Goal: Check status

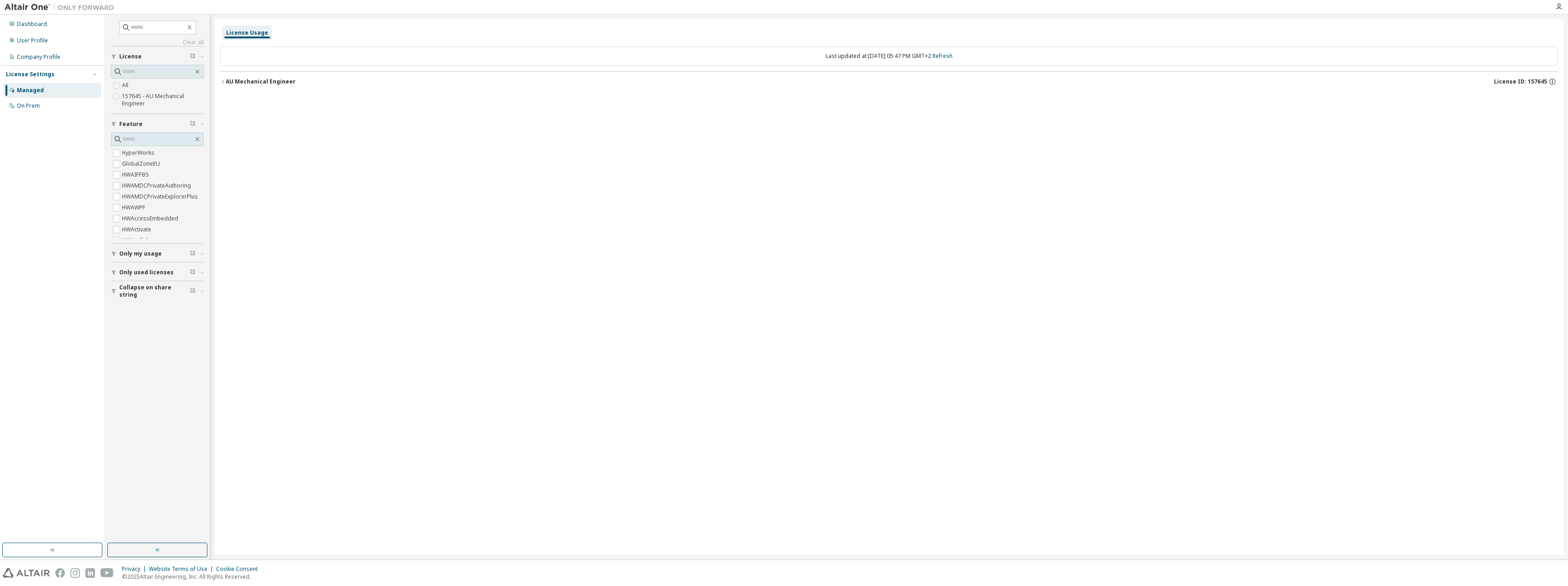
click at [268, 82] on div "AU Mechanical Engineer" at bounding box center [261, 82] width 70 height 7
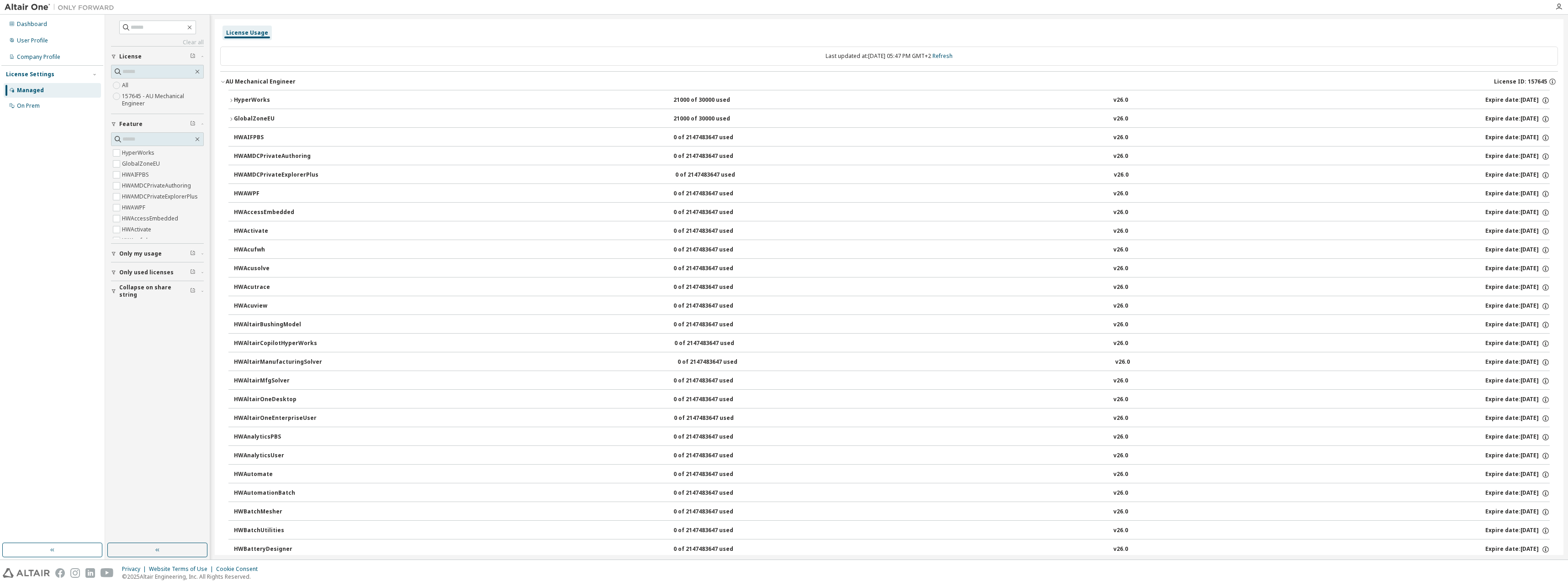
click at [268, 82] on div "AU Mechanical Engineer" at bounding box center [261, 82] width 70 height 7
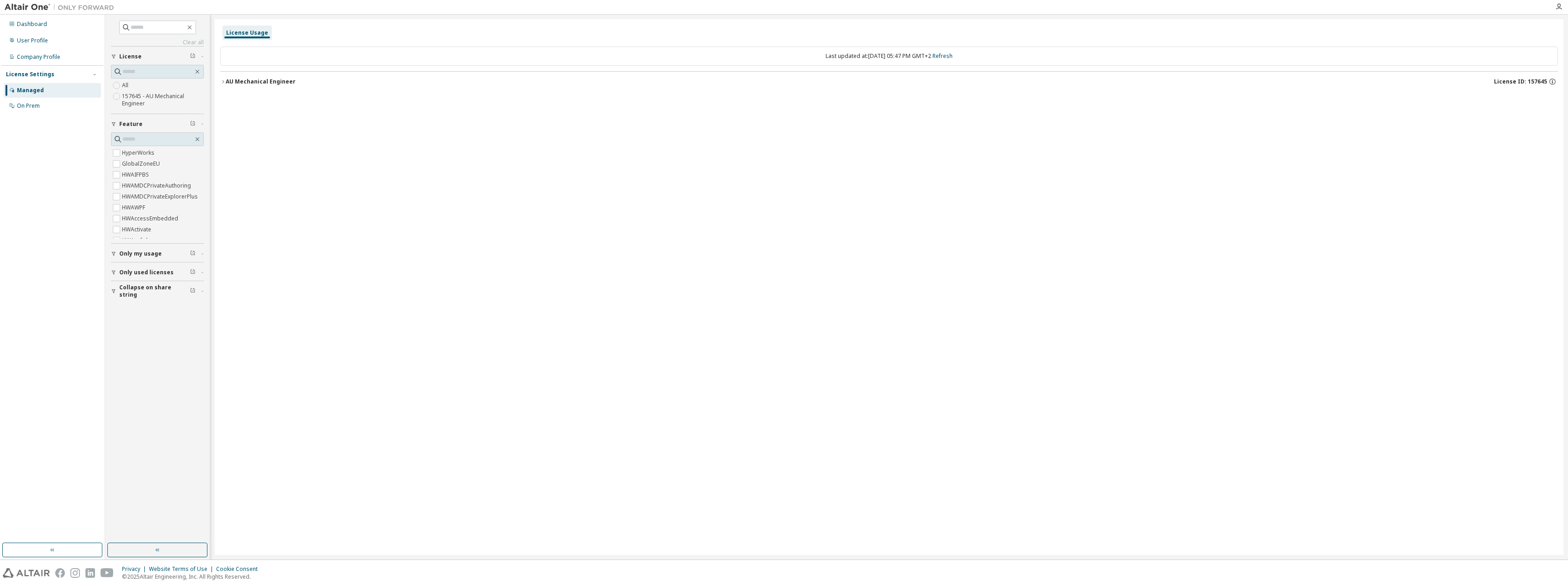
click at [268, 82] on div "AU Mechanical Engineer" at bounding box center [261, 82] width 70 height 7
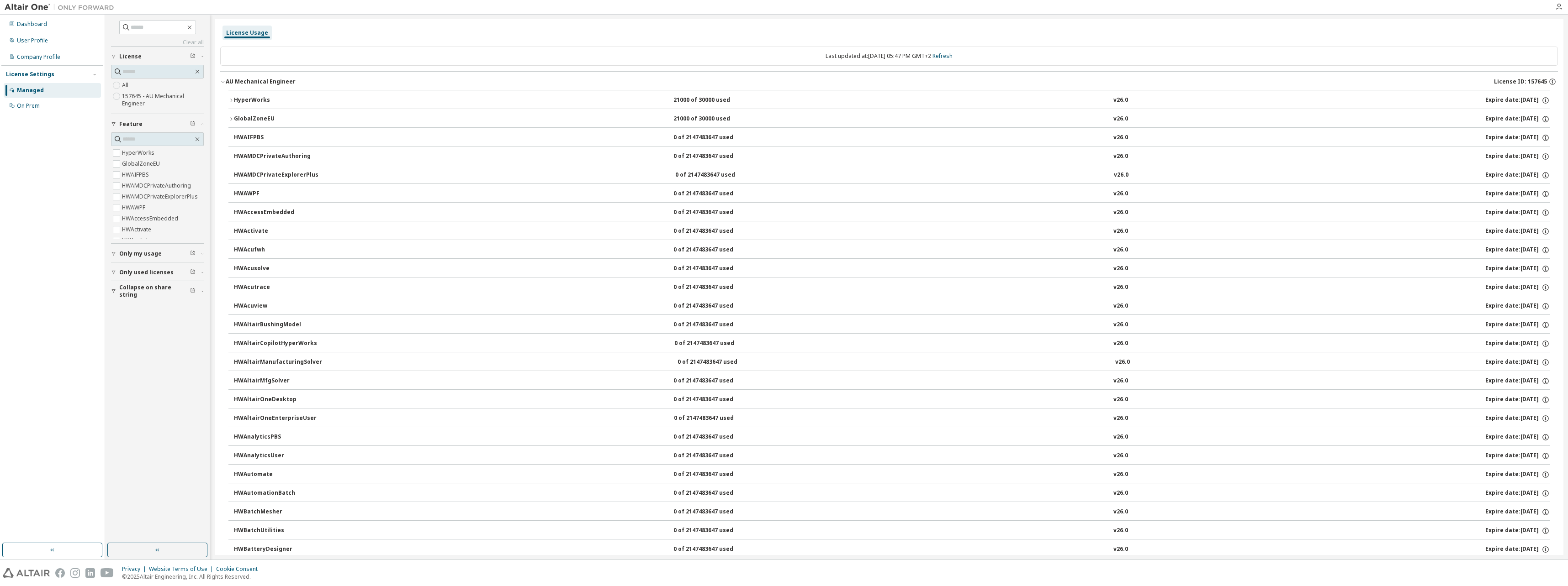
click at [245, 98] on div "HyperWorks" at bounding box center [275, 100] width 82 height 8
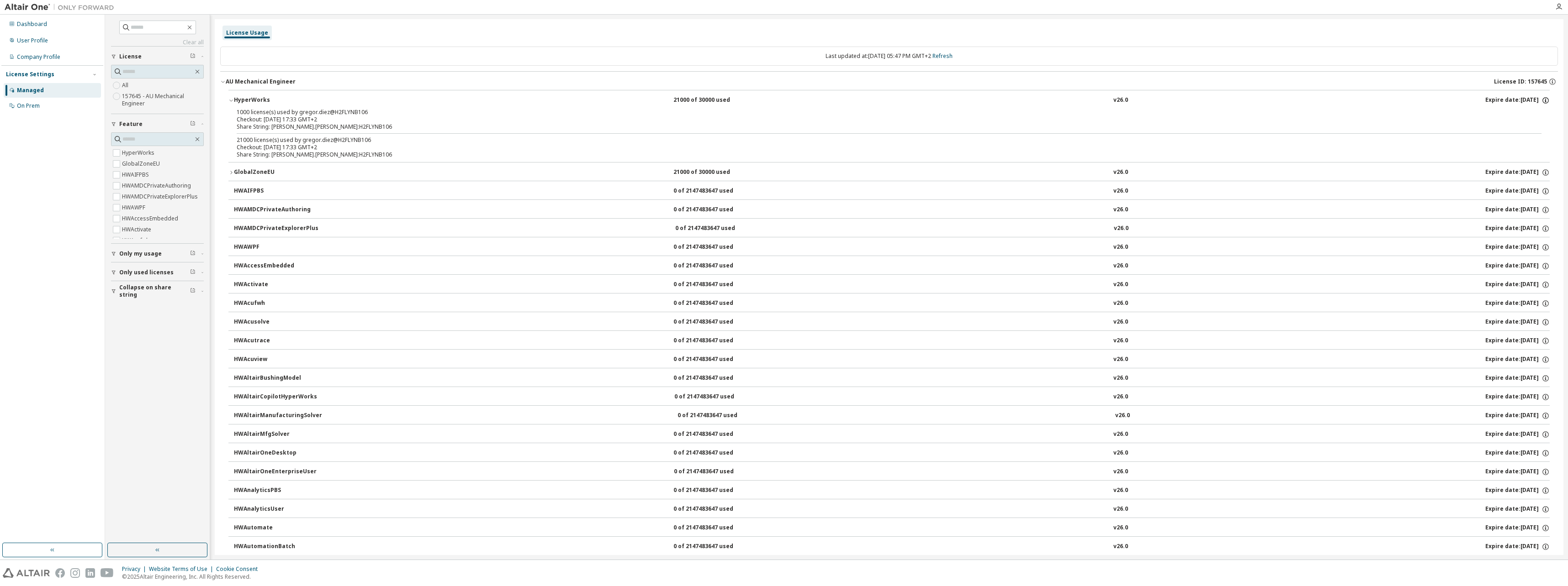
click at [1542, 101] on icon "button" at bounding box center [1545, 100] width 8 height 8
click at [1405, 108] on div "1000 license(s) used by gregor.diez@H2FLYNB106" at bounding box center [878, 112] width 1283 height 7
click at [1541, 98] on icon "button" at bounding box center [1545, 100] width 8 height 8
click at [1413, 107] on button "HyperWorks 21000 of 30000 used v26.0 Expire date: 2026-09-15" at bounding box center [889, 100] width 1321 height 20
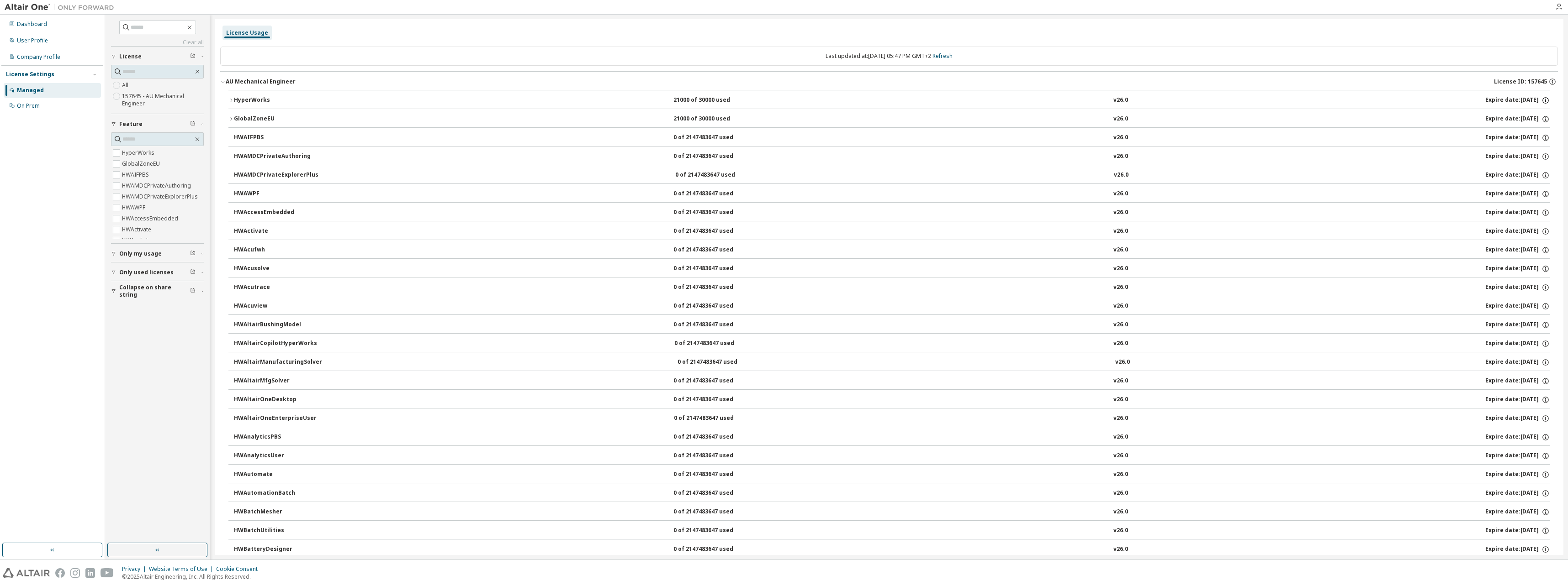
click at [1541, 98] on icon "button" at bounding box center [1545, 100] width 8 height 8
click at [243, 98] on div "HyperWorks" at bounding box center [275, 100] width 82 height 8
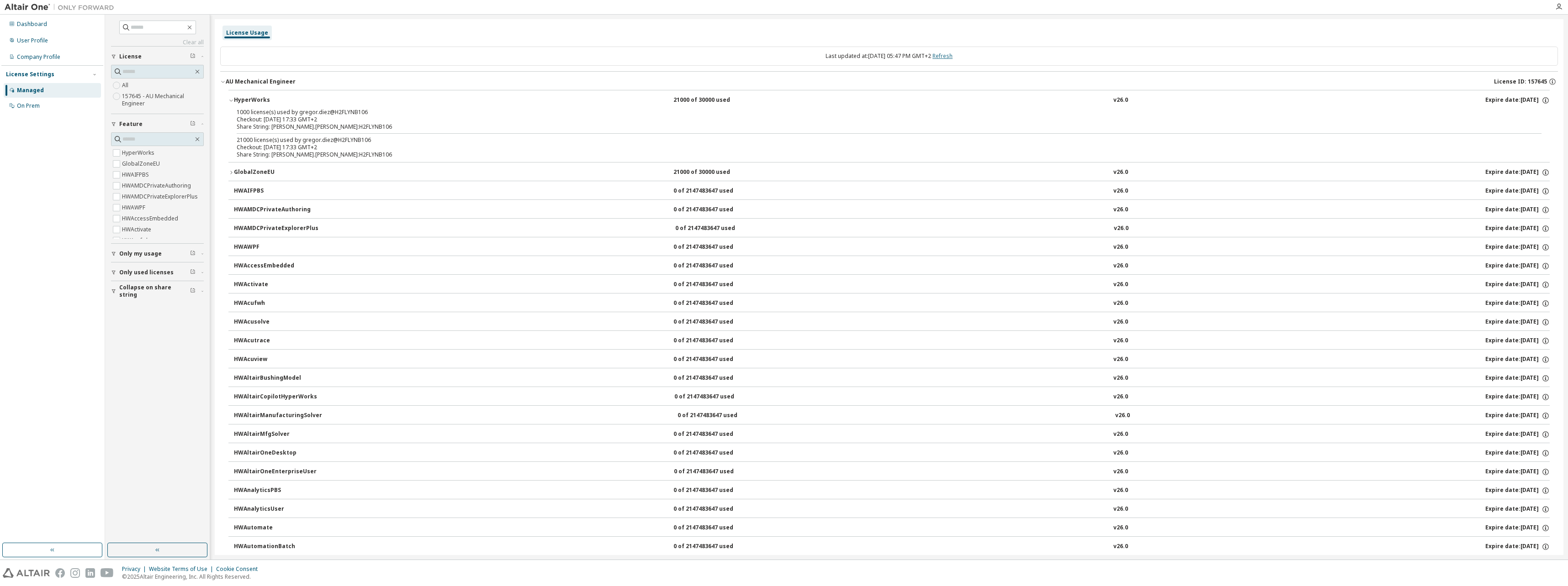
click at [948, 58] on link "Refresh" at bounding box center [942, 55] width 20 height 8
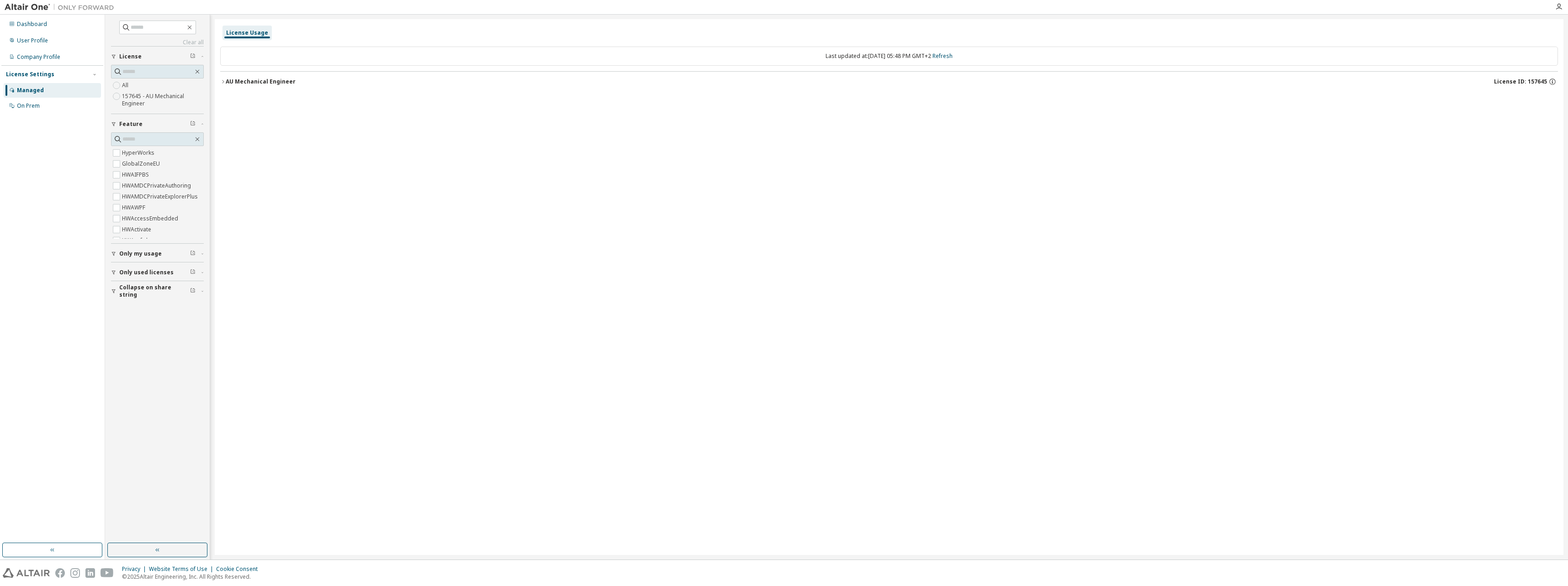
click at [253, 84] on div "AU Mechanical Engineer" at bounding box center [261, 82] width 70 height 7
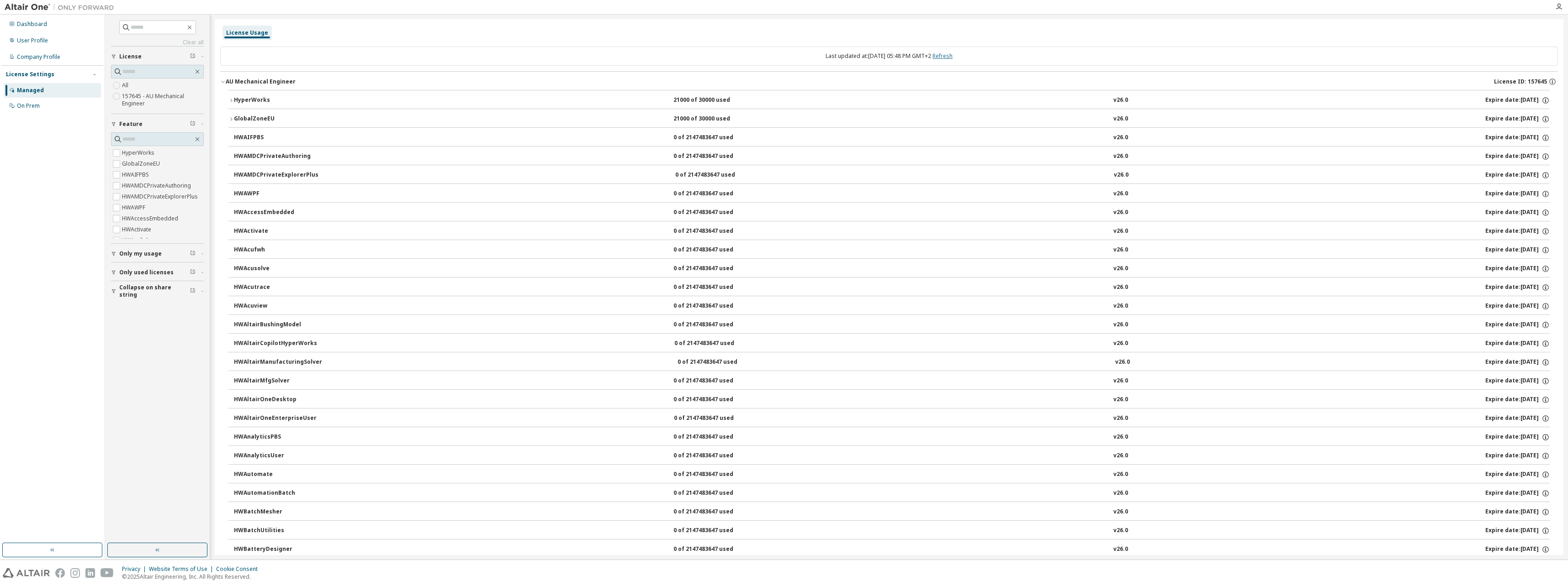
click at [953, 56] on link "Refresh" at bounding box center [942, 55] width 20 height 8
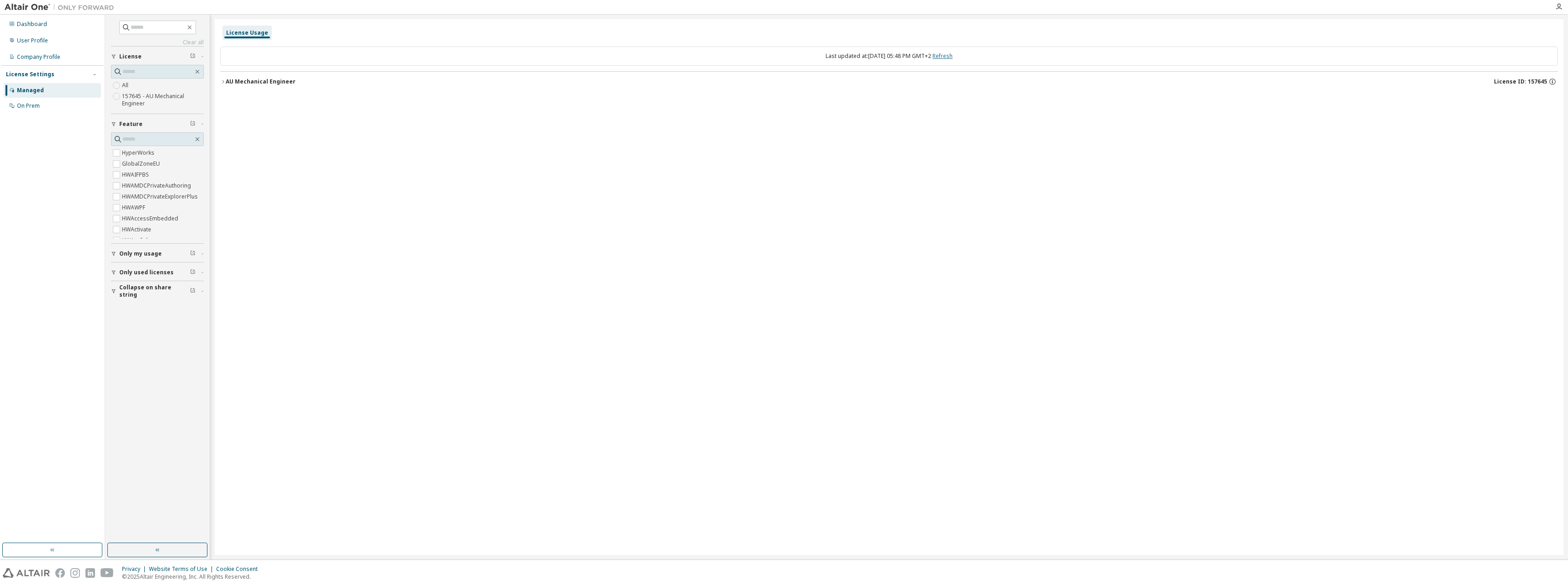
click at [953, 56] on link "Refresh" at bounding box center [942, 55] width 20 height 8
click at [240, 79] on div "AU Mechanical Engineer" at bounding box center [261, 82] width 70 height 7
